Goal: Task Accomplishment & Management: Manage account settings

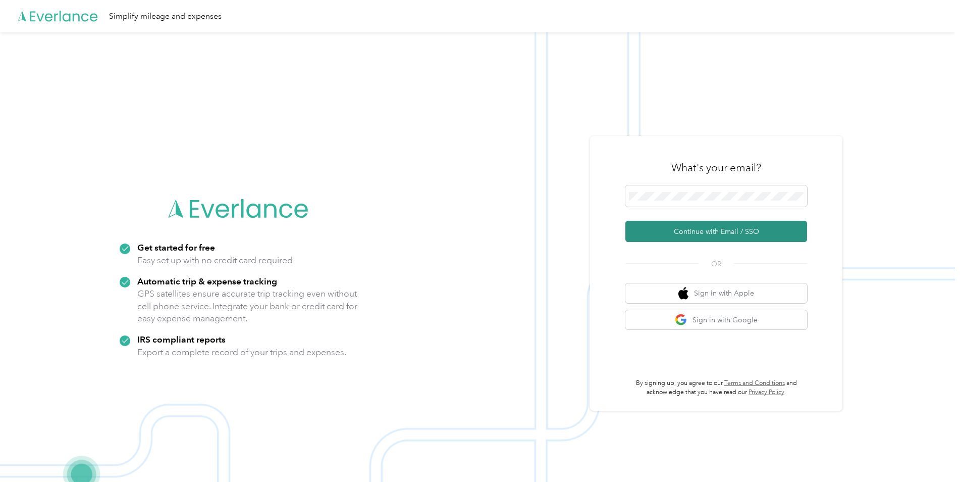
click at [707, 231] on button "Continue with Email / SSO" at bounding box center [717, 231] width 182 height 21
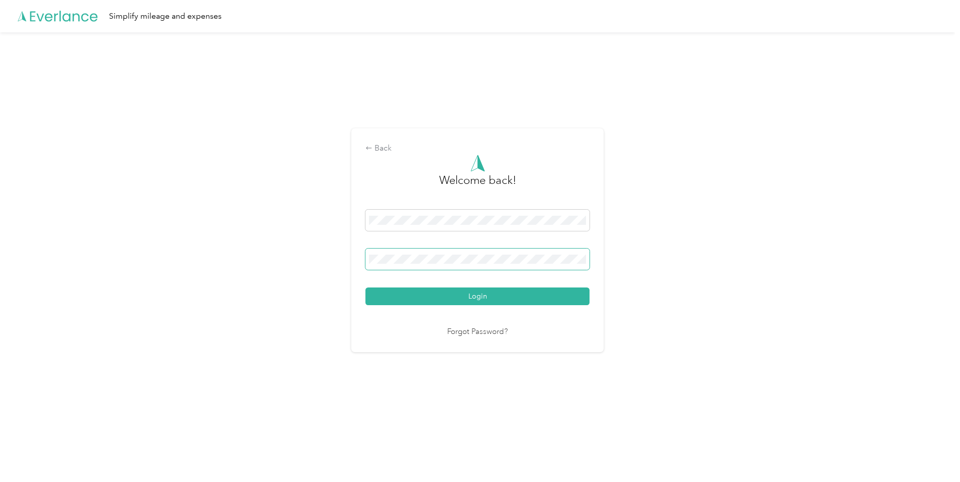
click at [366, 287] on button "Login" at bounding box center [478, 296] width 224 height 18
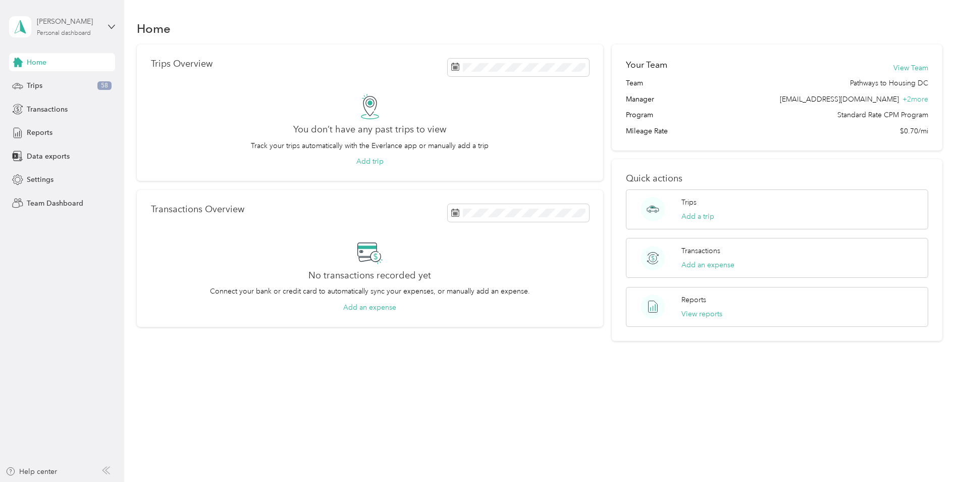
click at [87, 30] on div "Personal dashboard" at bounding box center [64, 33] width 54 height 6
click at [63, 83] on div "Team dashboard" at bounding box center [45, 83] width 54 height 11
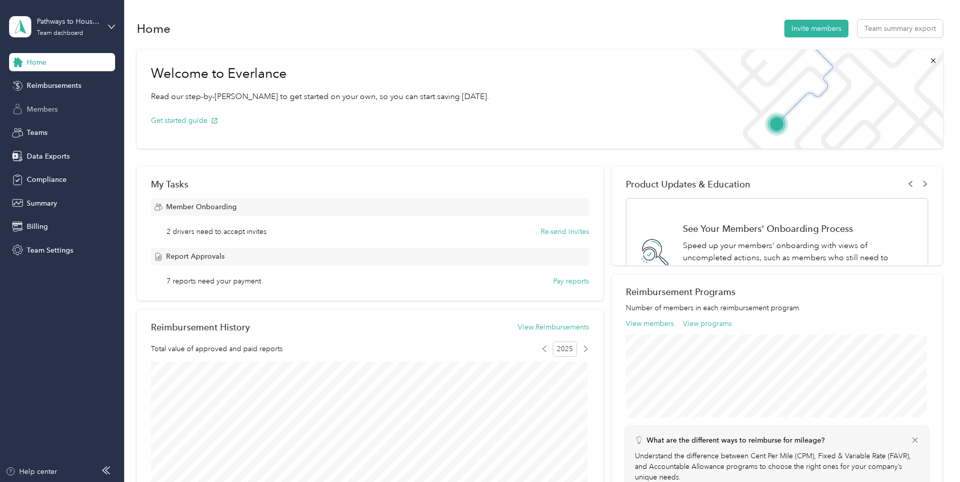
click at [51, 111] on span "Members" at bounding box center [42, 109] width 31 height 11
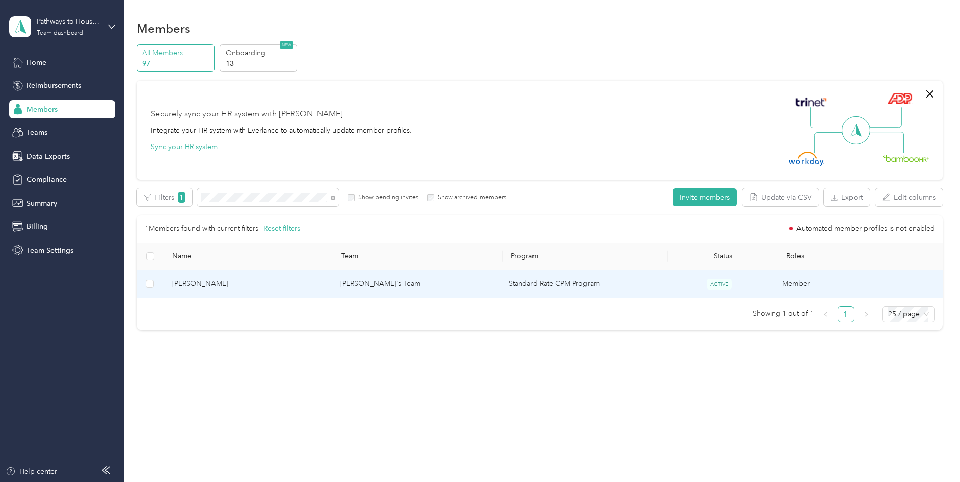
click at [228, 287] on span "[PERSON_NAME]" at bounding box center [248, 283] width 152 height 11
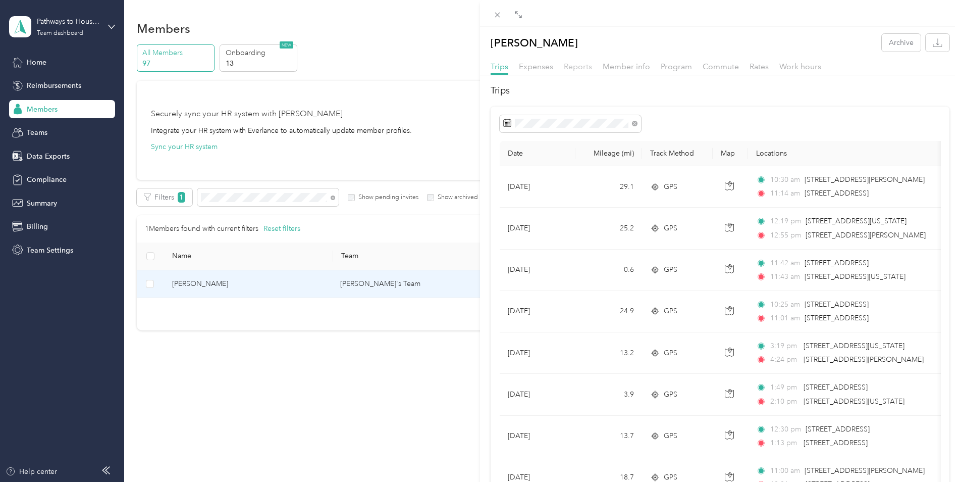
click at [570, 66] on span "Reports" at bounding box center [578, 67] width 28 height 10
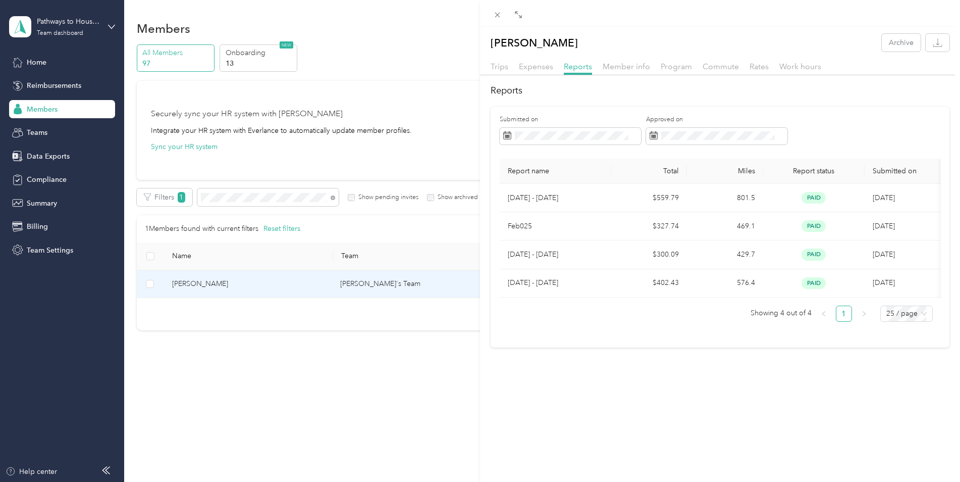
click at [502, 73] on div "Trips Expenses Reports Member info Program Commute Rates Work hours" at bounding box center [720, 68] width 480 height 15
click at [495, 65] on span "Trips" at bounding box center [500, 67] width 18 height 10
